Goal: Task Accomplishment & Management: Manage account settings

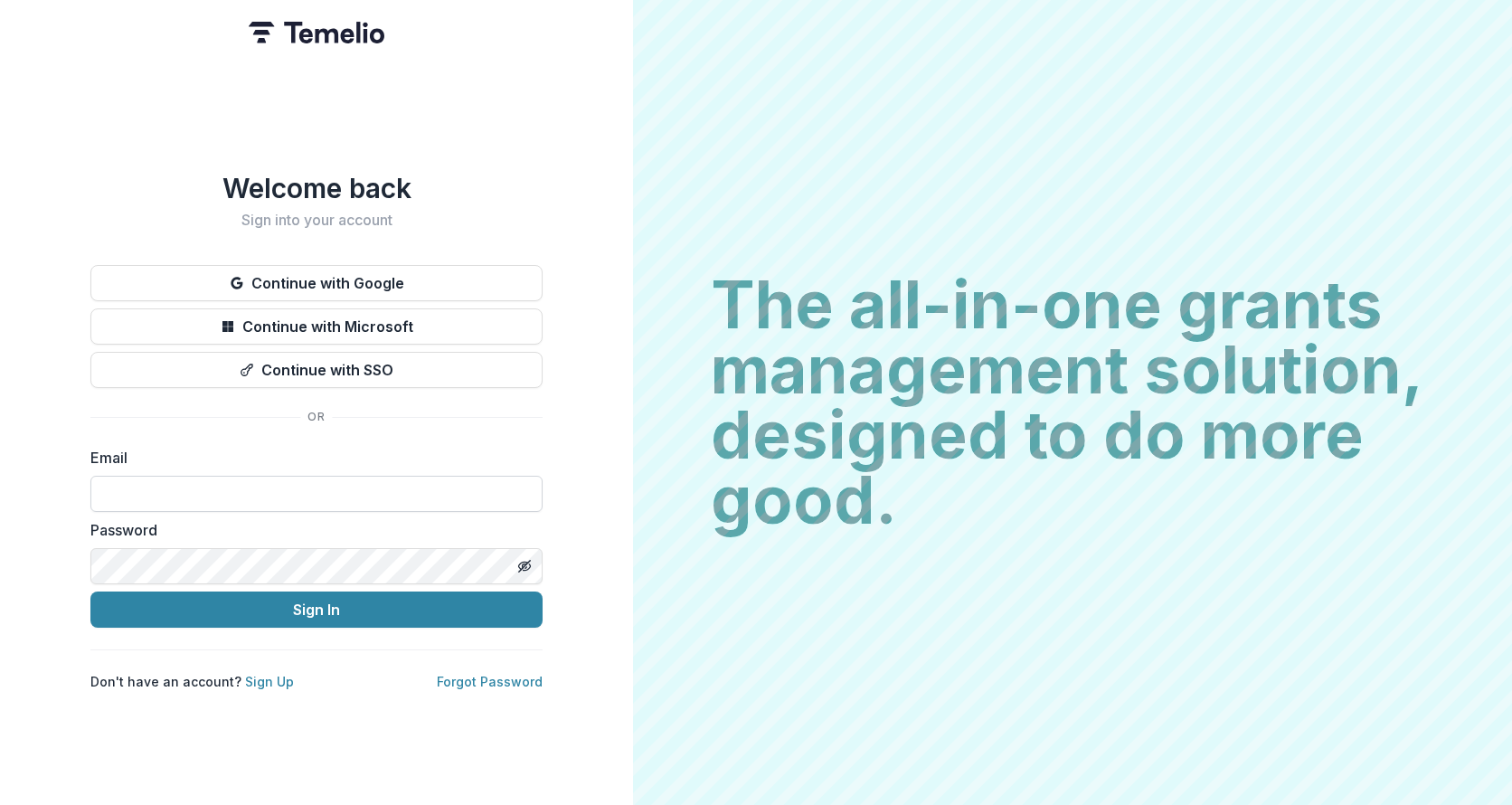
click at [111, 489] on input at bounding box center [316, 494] width 452 height 37
type input "**********"
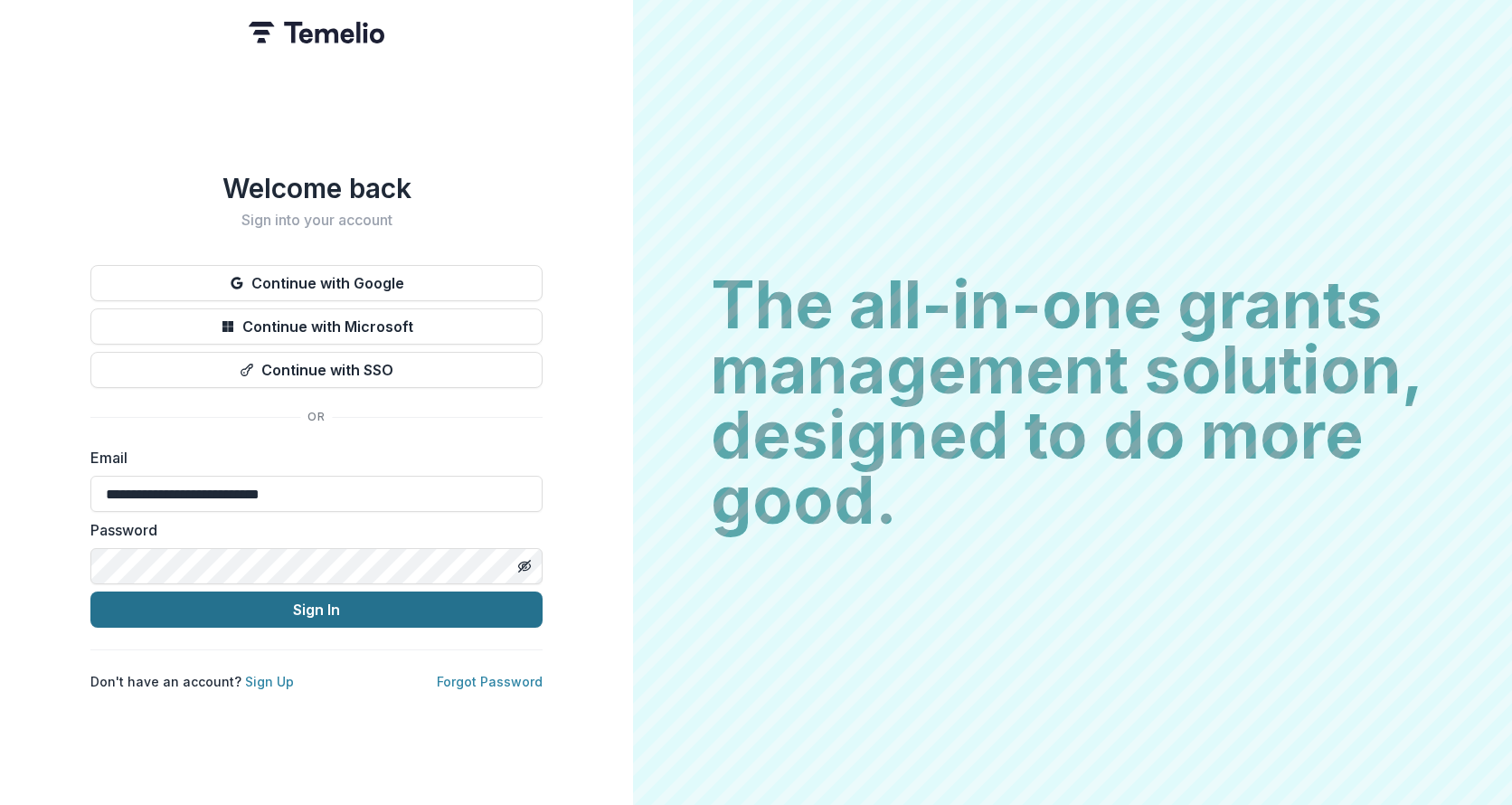
click at [283, 602] on button "Sign In" at bounding box center [316, 610] width 452 height 37
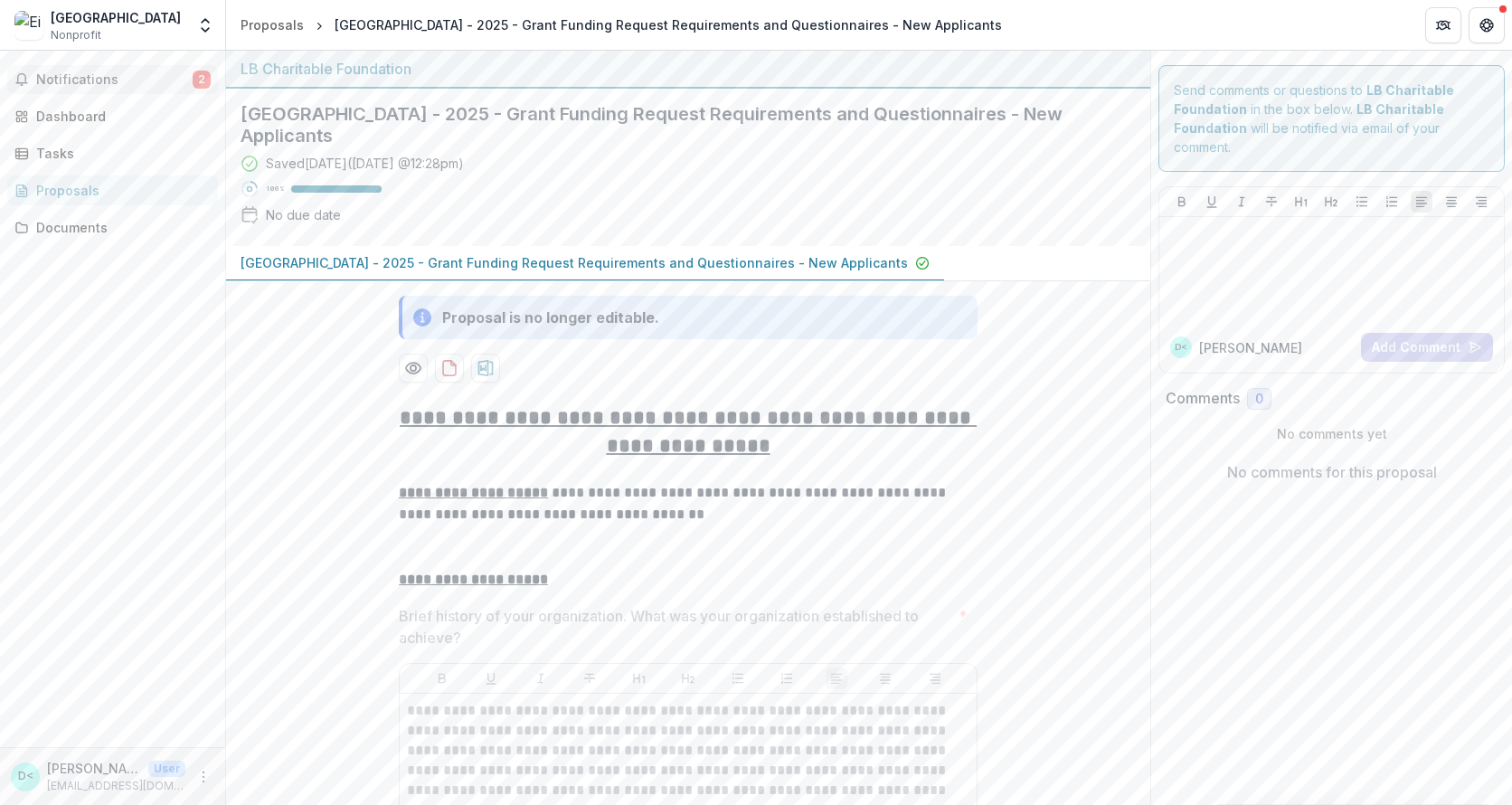
click at [67, 79] on span "Notifications" at bounding box center [114, 79] width 156 height 16
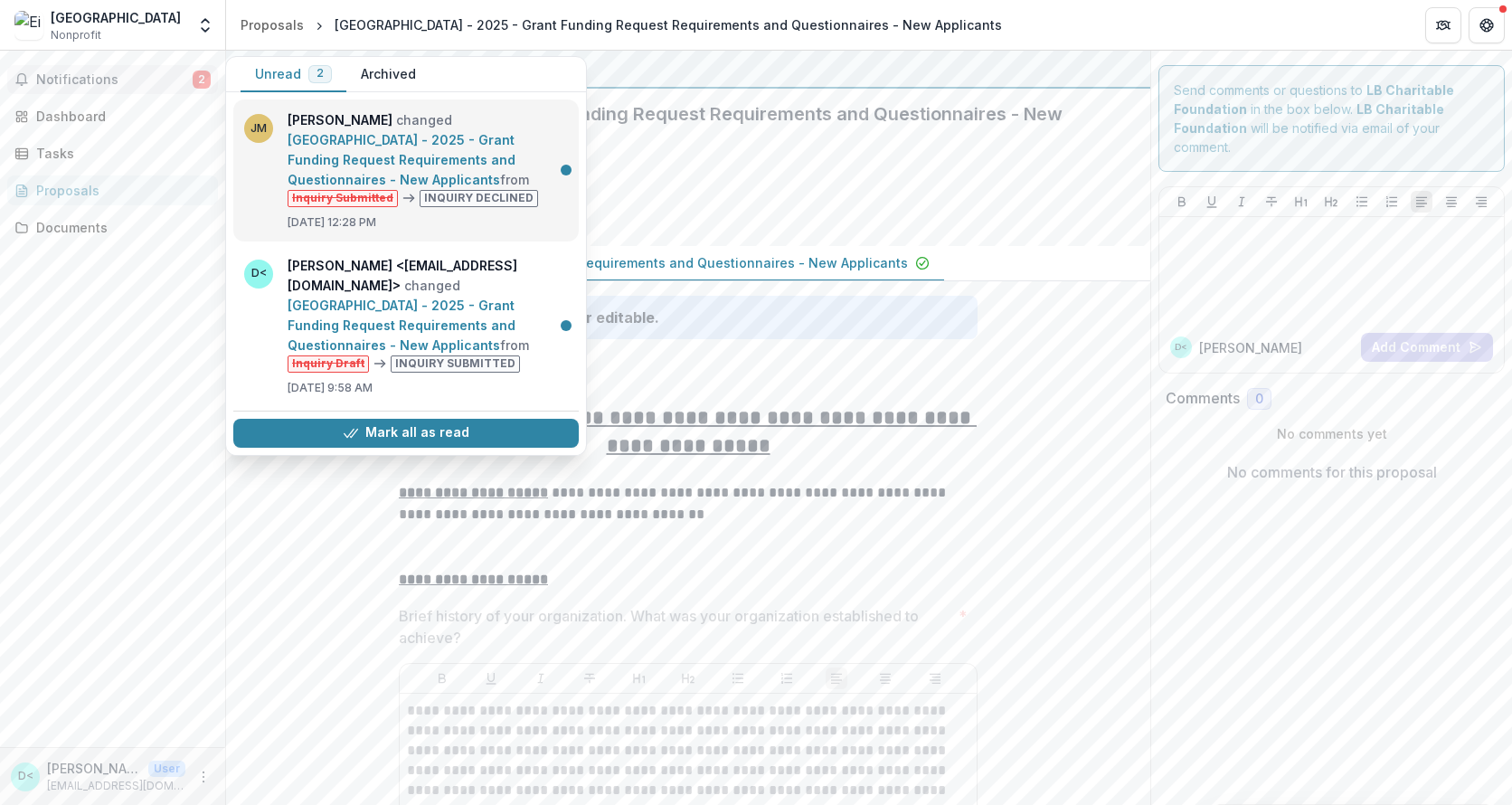
click at [396, 154] on link "[GEOGRAPHIC_DATA] - 2025 - Grant Funding Request Requirements and Questionnaire…" at bounding box center [402, 160] width 228 height 55
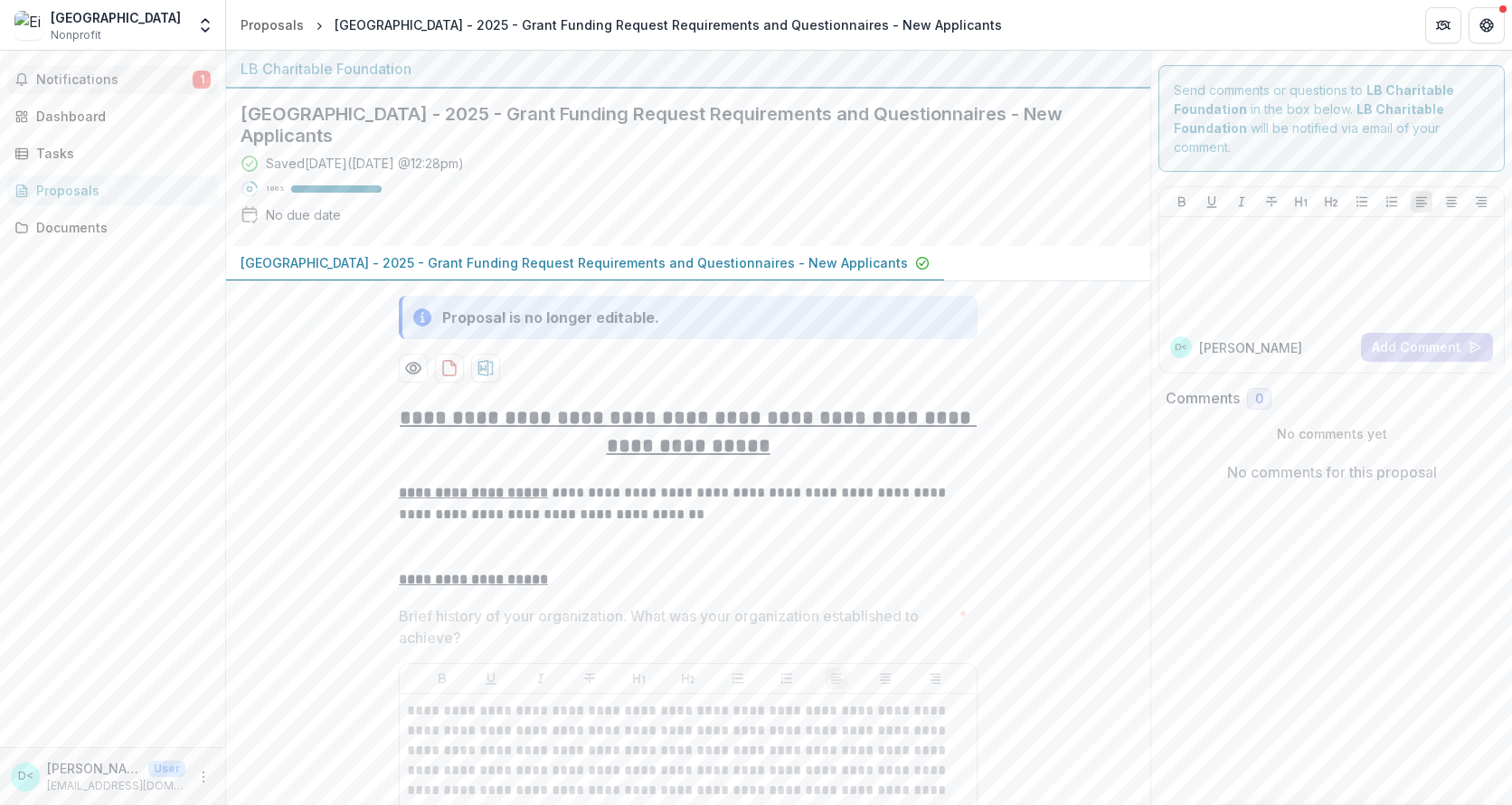
click at [110, 79] on span "Notifications" at bounding box center [114, 79] width 156 height 16
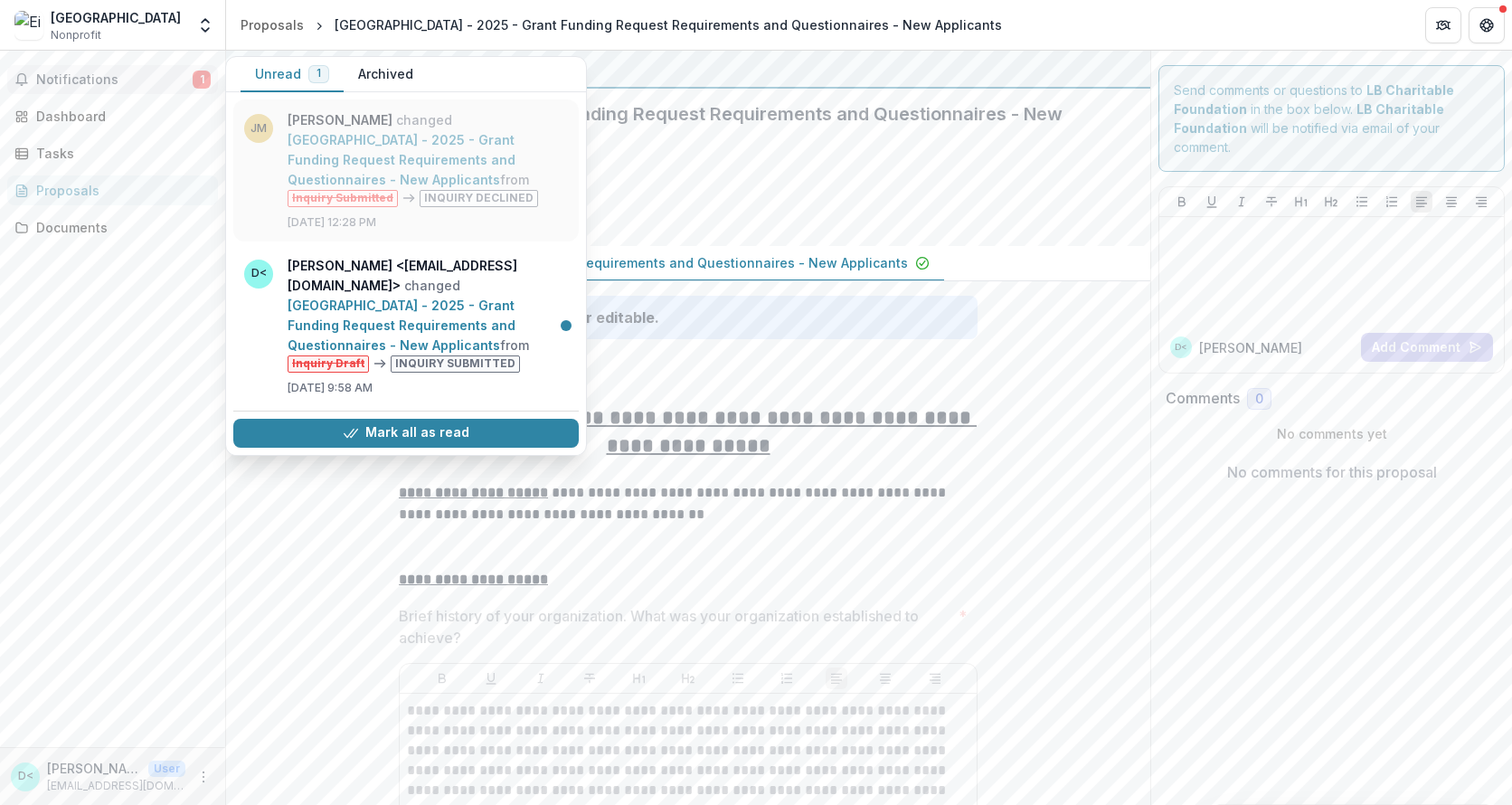
click at [350, 162] on link "[GEOGRAPHIC_DATA] - 2025 - Grant Funding Request Requirements and Questionnaire…" at bounding box center [402, 160] width 228 height 55
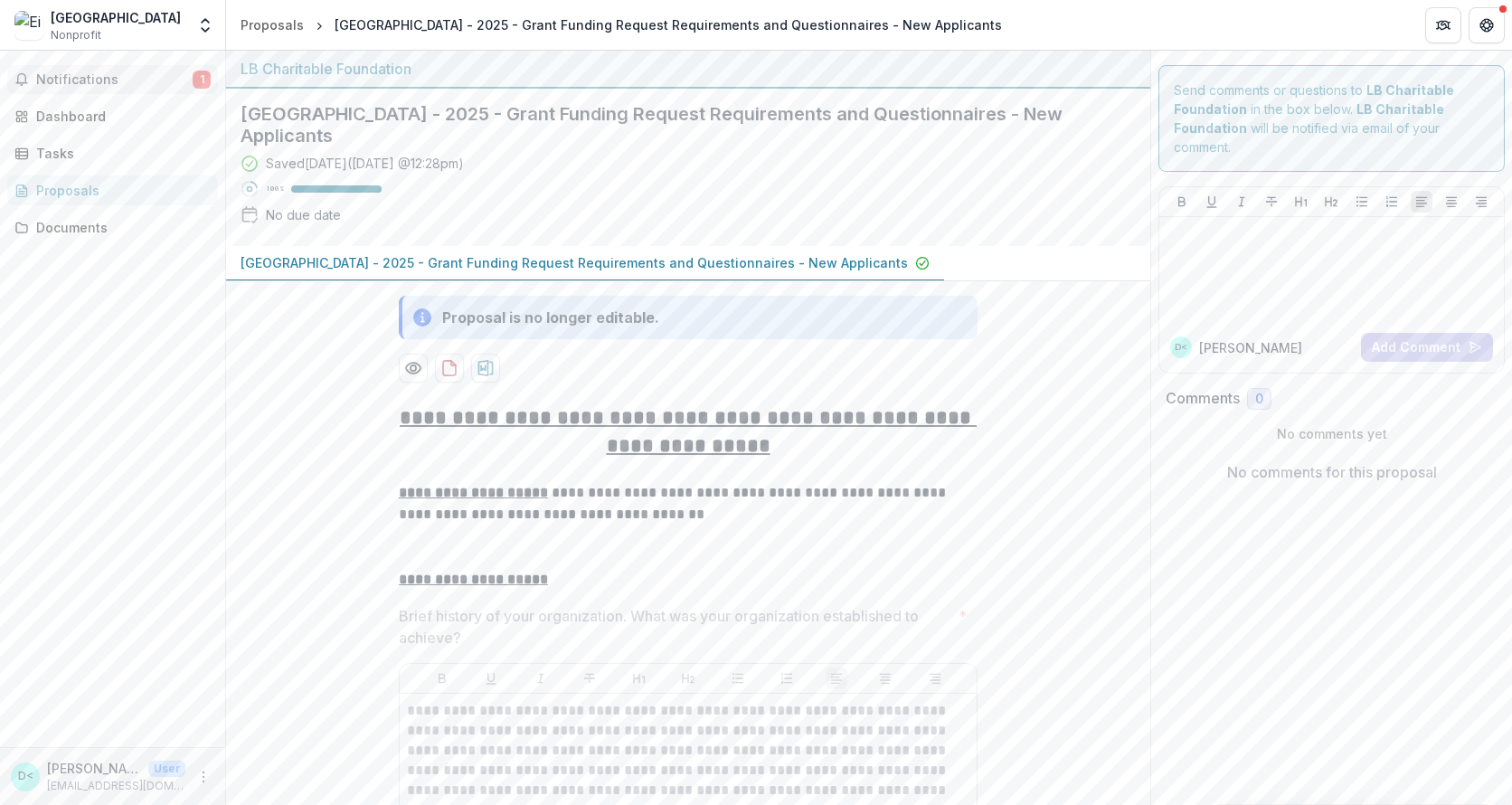
click at [111, 77] on span "Notifications" at bounding box center [114, 79] width 156 height 16
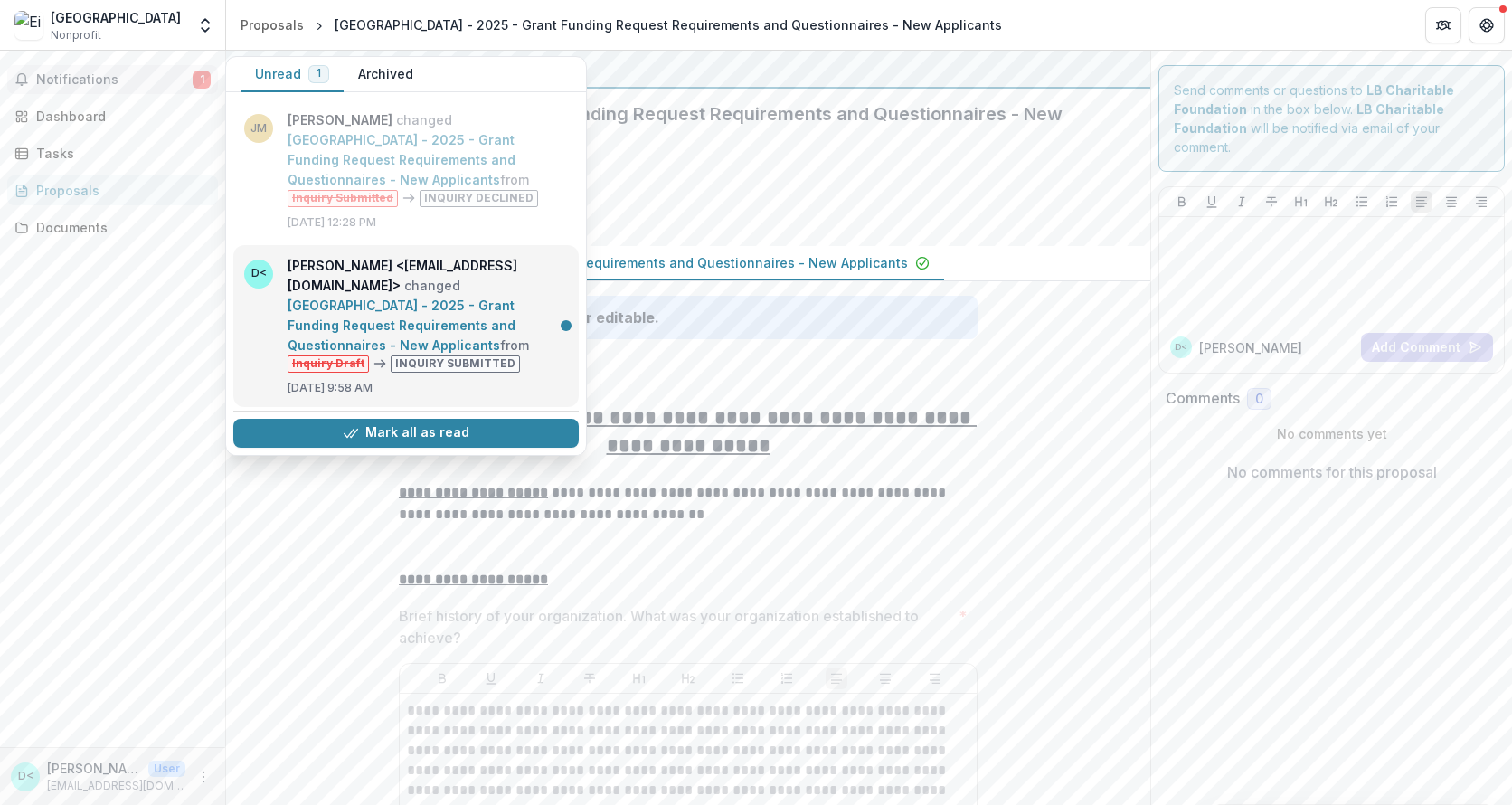
click at [382, 308] on link "[GEOGRAPHIC_DATA] - 2025 - Grant Funding Request Requirements and Questionnaire…" at bounding box center [402, 325] width 228 height 55
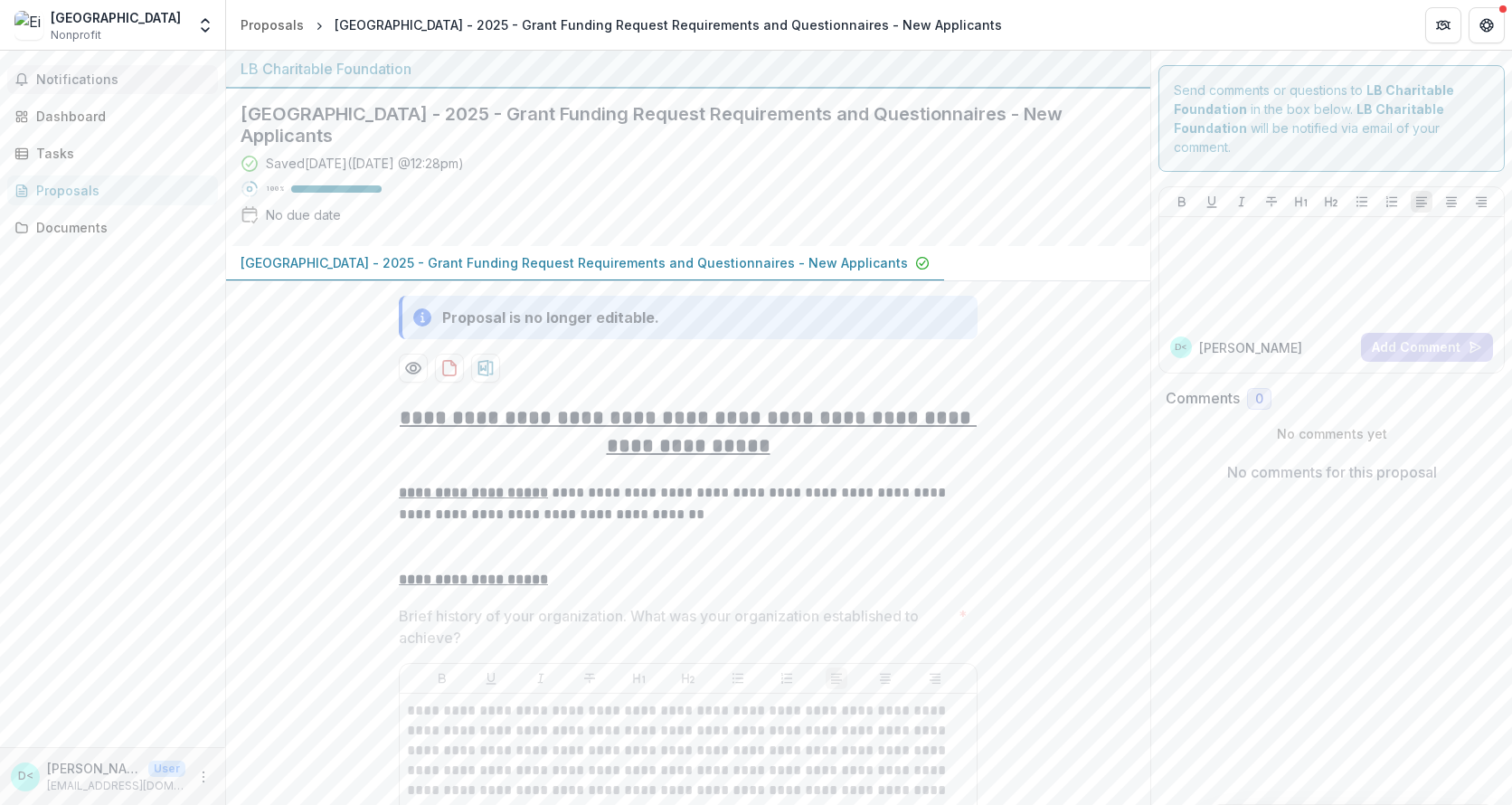
click at [98, 80] on span "Notifications" at bounding box center [123, 79] width 174 height 16
click at [187, 556] on div "Notifications Unread 0 Archived [PERSON_NAME] changed [GEOGRAPHIC_DATA] - 2025 …" at bounding box center [112, 398] width 226 height 696
click at [205, 25] on icon "Open entity switcher" at bounding box center [205, 26] width 18 height 18
click at [90, 365] on div "Notifications Dashboard Tasks Proposals Documents" at bounding box center [112, 398] width 226 height 696
click at [199, 779] on icon "More" at bounding box center [204, 777] width 15 height 15
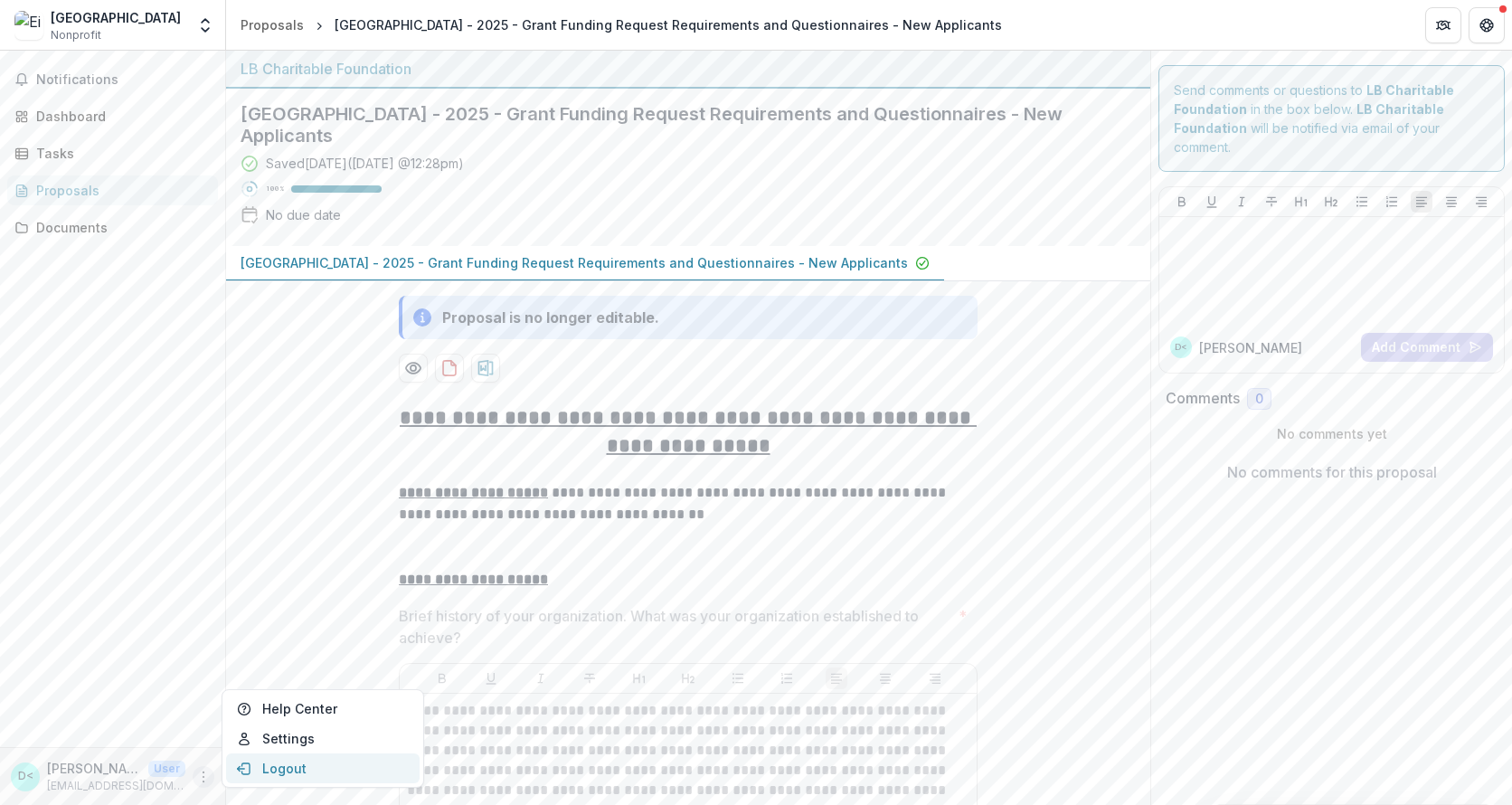
click at [272, 766] on button "Logout" at bounding box center [323, 768] width 194 height 30
